Goal: Information Seeking & Learning: Learn about a topic

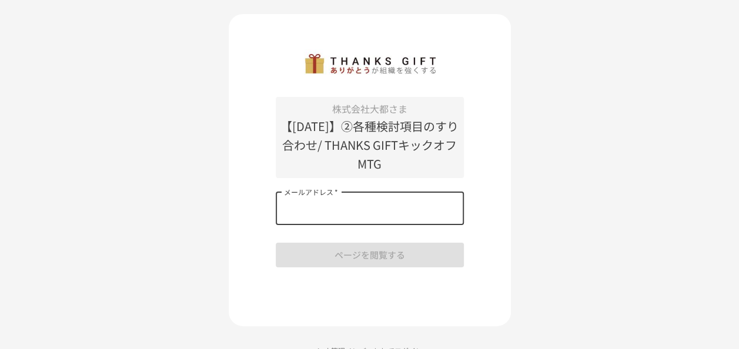
click at [375, 214] on input "メールアドレス   *" at bounding box center [370, 208] width 188 height 33
type input "**********"
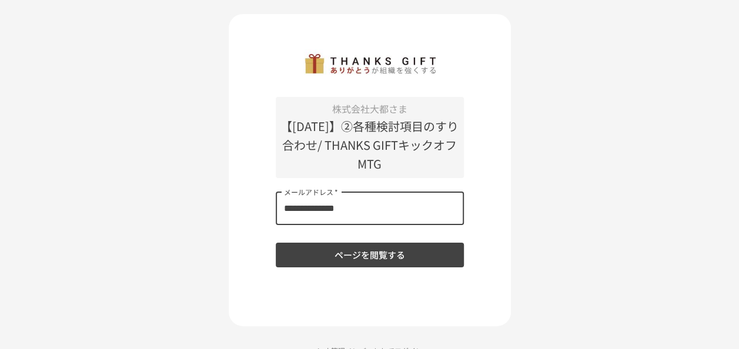
click at [356, 256] on button "ページを閲覧する" at bounding box center [370, 255] width 188 height 25
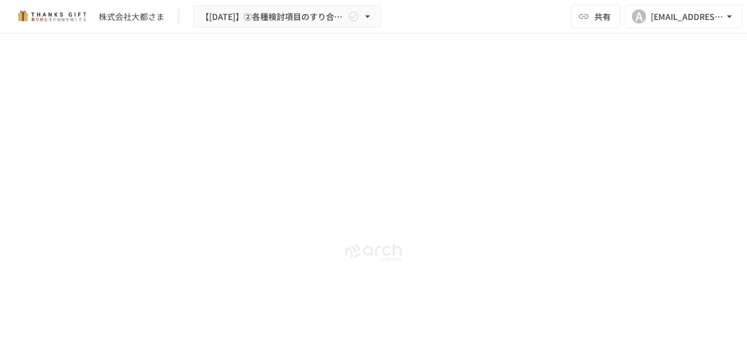
scroll to position [11127, 0]
click at [726, 7] on button "A arai@daito.biz" at bounding box center [684, 17] width 118 height 24
click at [501, 173] on div at bounding box center [373, 174] width 747 height 349
click at [42, 11] on img at bounding box center [51, 16] width 75 height 19
click at [731, 15] on icon "button" at bounding box center [730, 17] width 12 height 12
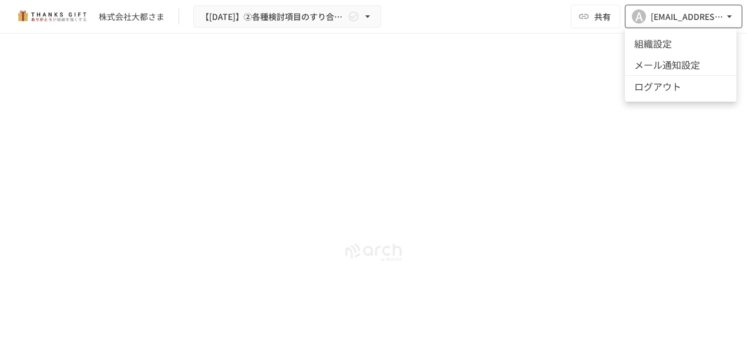
click at [731, 15] on div at bounding box center [373, 174] width 747 height 349
